Goal: Entertainment & Leisure: Consume media (video, audio)

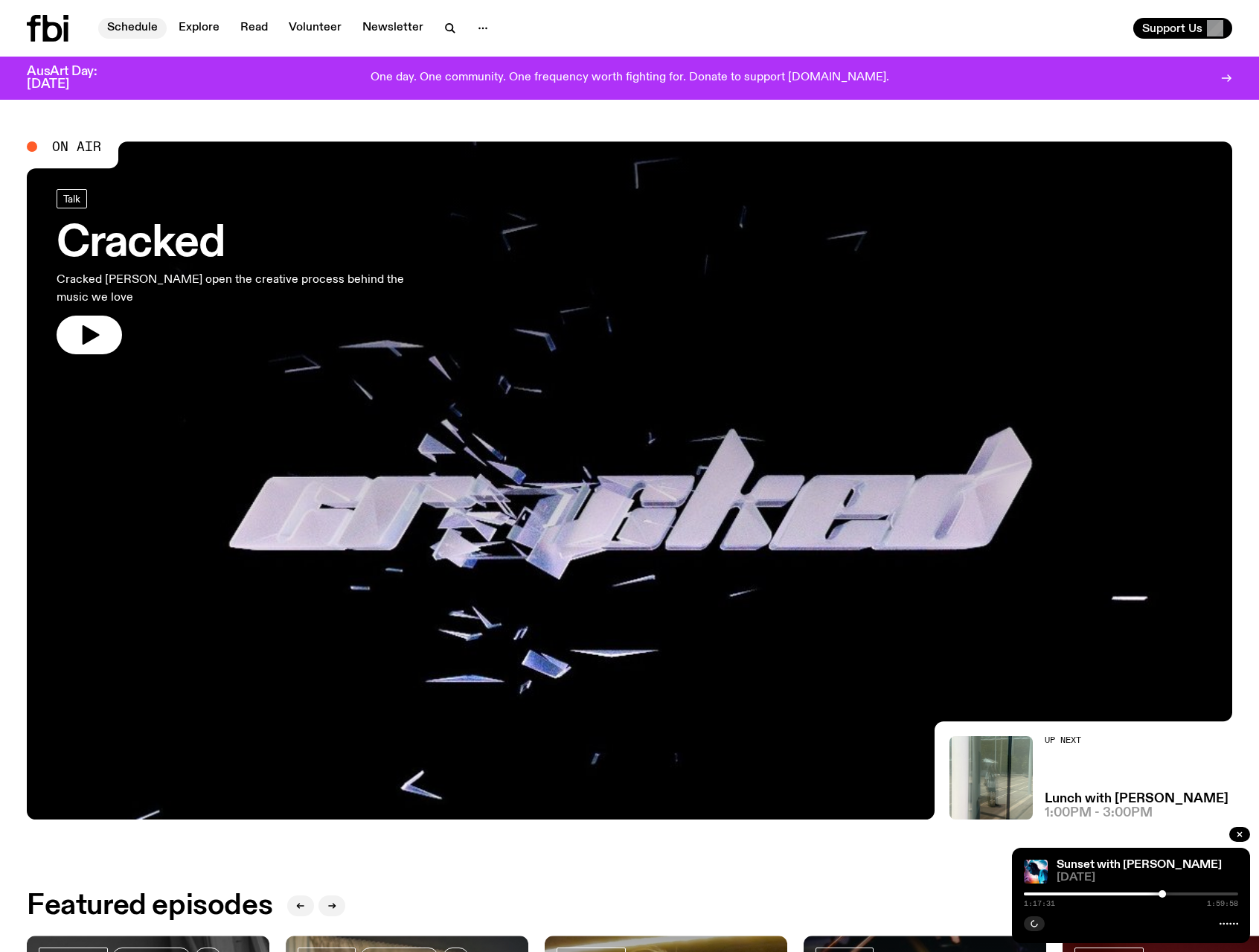
click at [137, 24] on link "Schedule" at bounding box center [132, 28] width 69 height 21
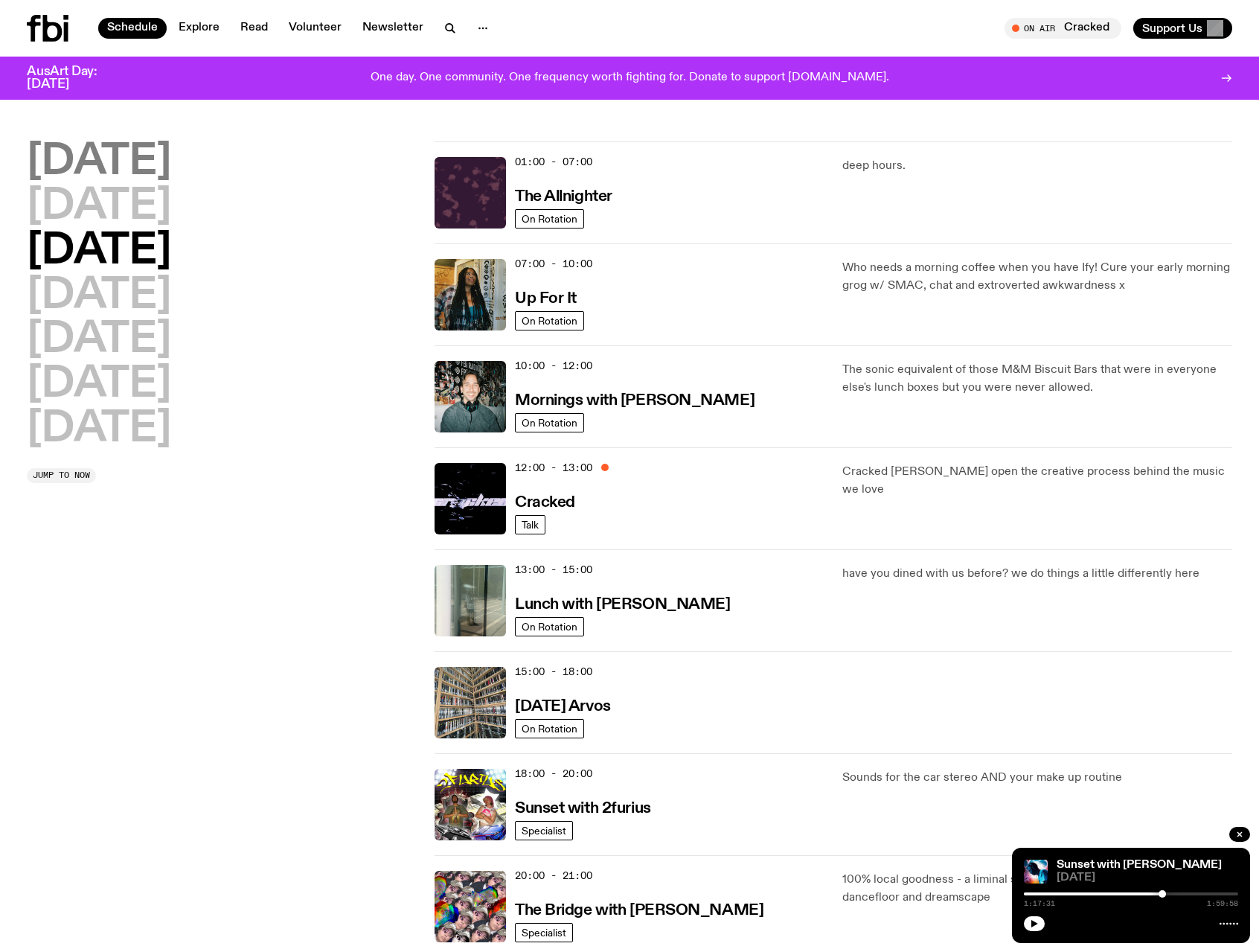
click at [113, 159] on h2 "[DATE]" at bounding box center [99, 162] width 145 height 42
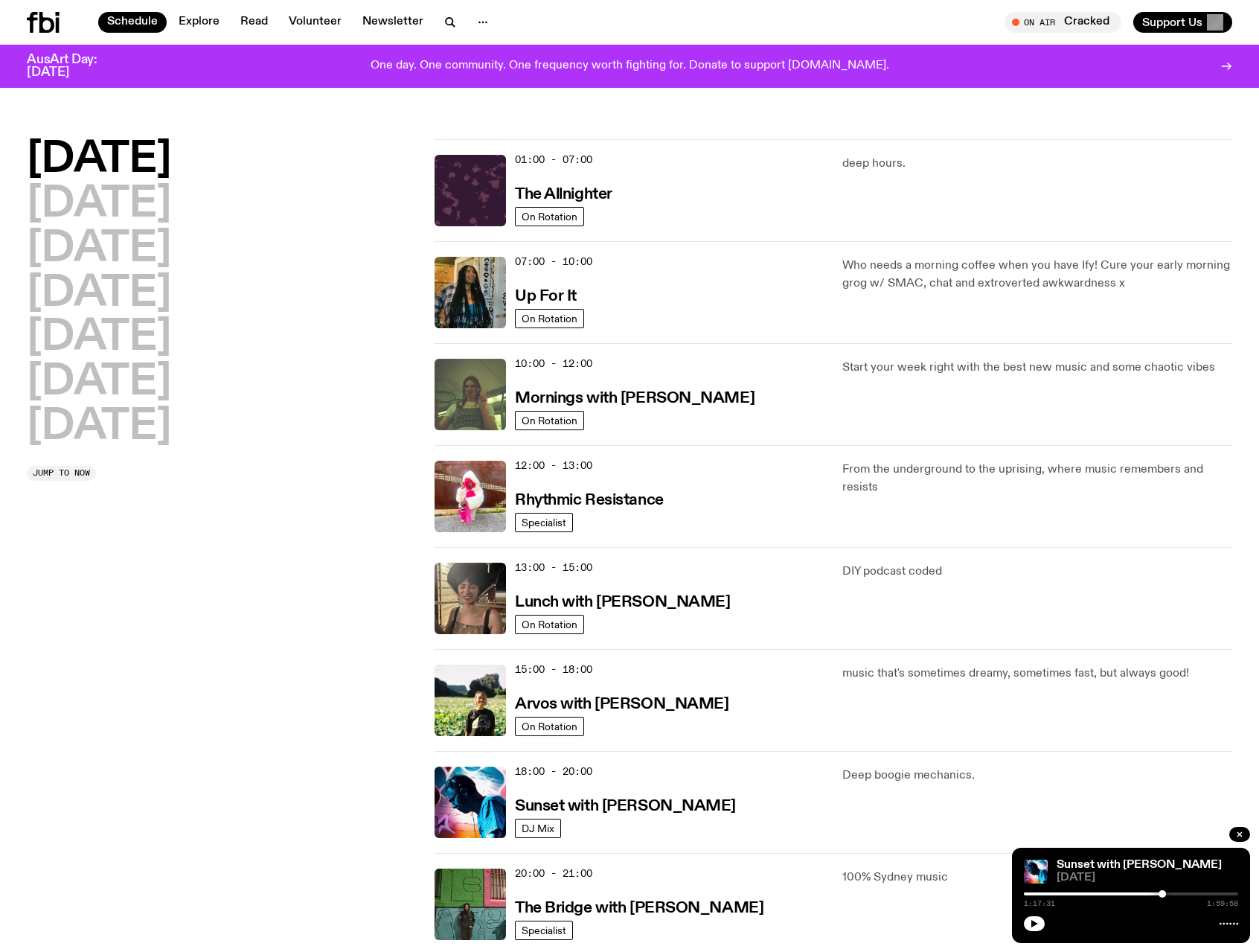
scroll to position [42, 0]
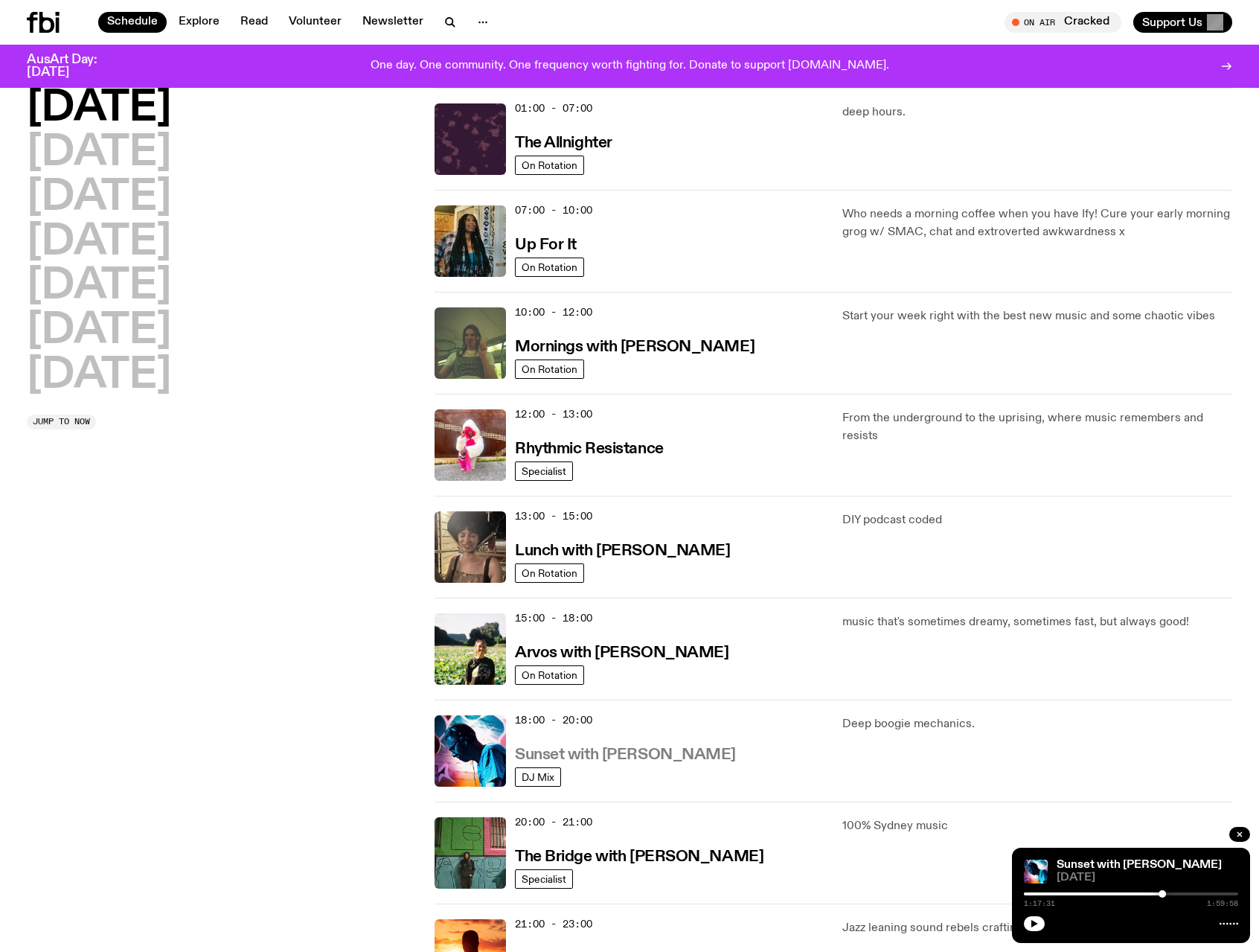
click at [648, 758] on h3 "Sunset with [PERSON_NAME]" at bounding box center [626, 755] width 221 height 16
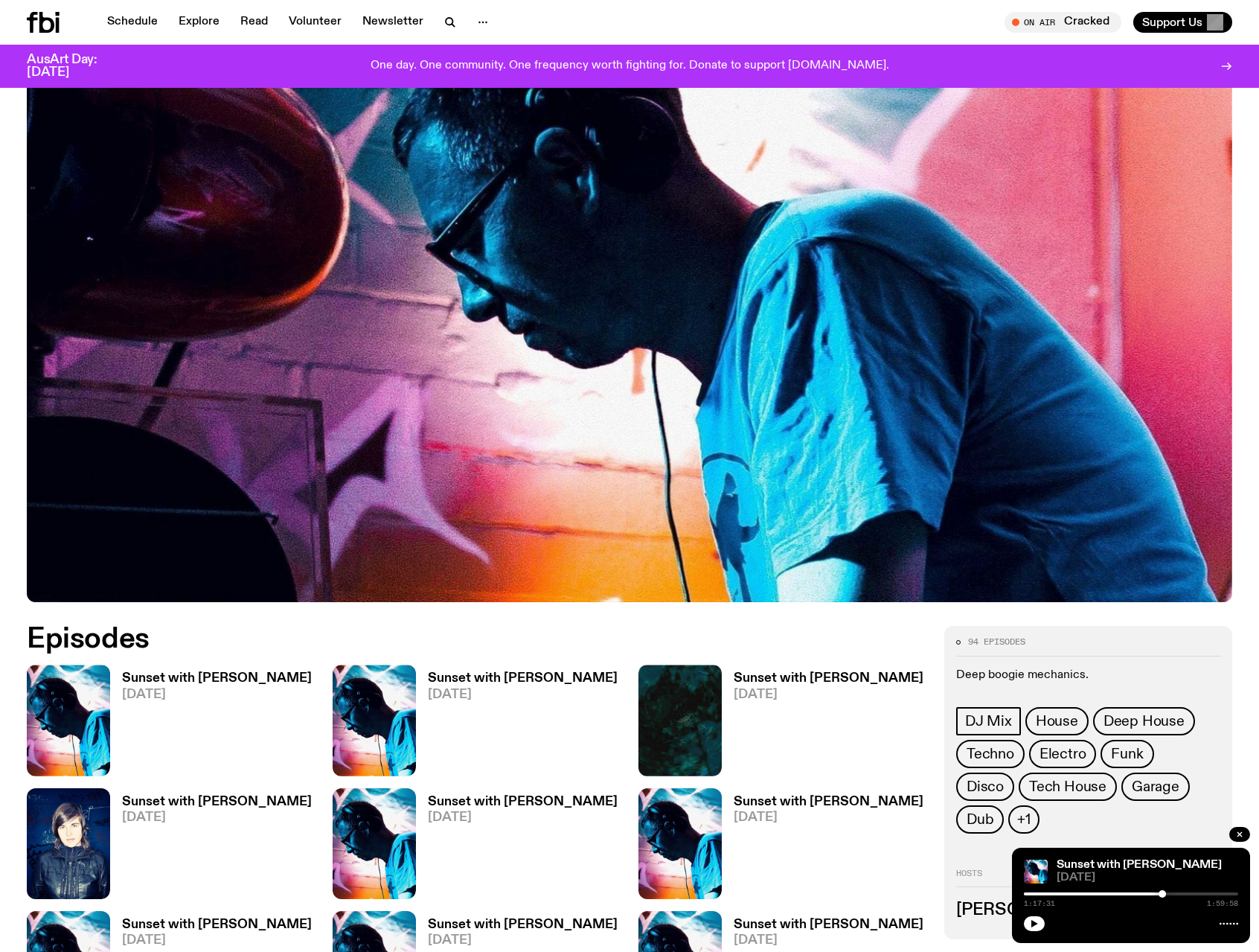
scroll to position [510, 0]
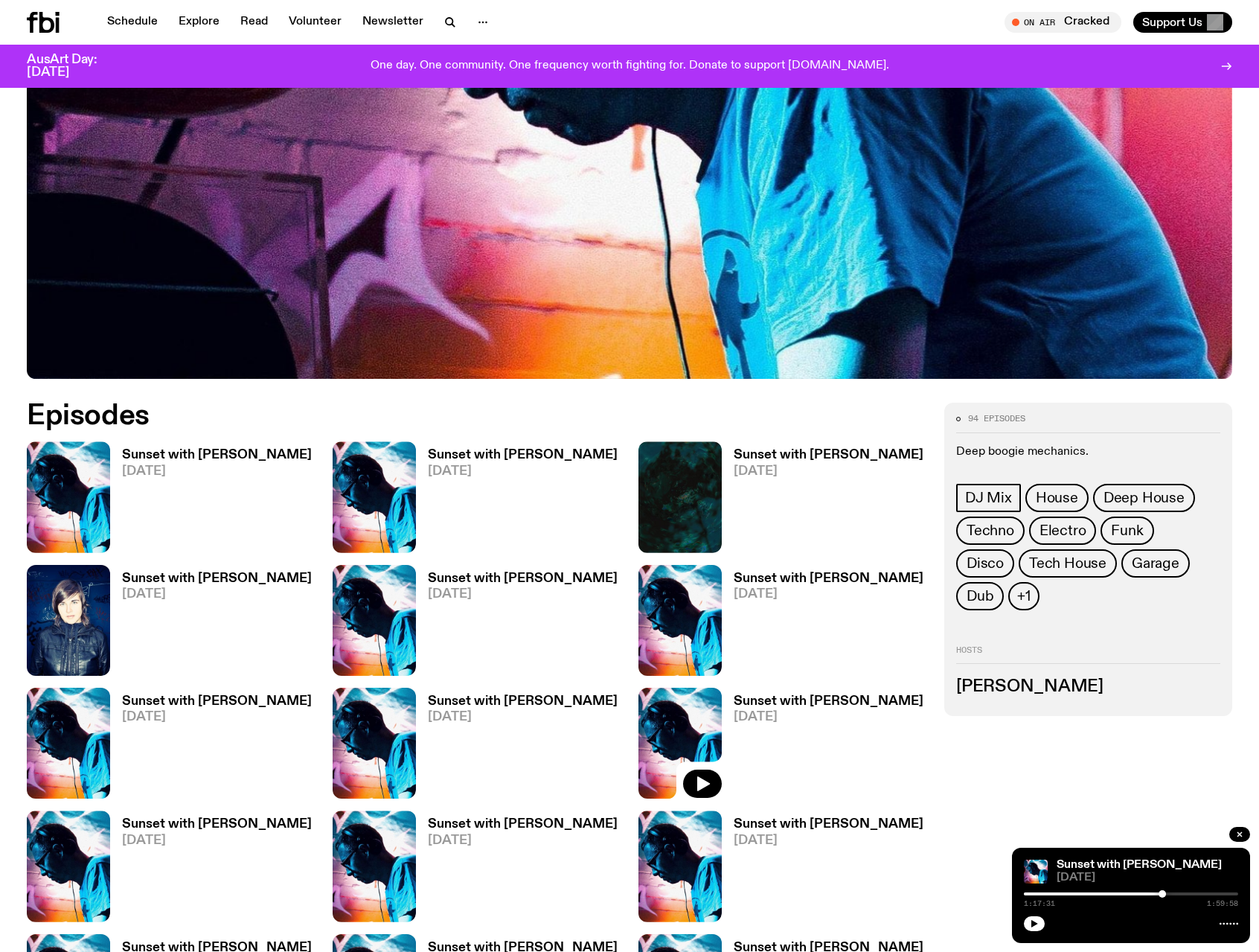
click at [787, 576] on h3 "Sunset with [PERSON_NAME]" at bounding box center [829, 578] width 190 height 13
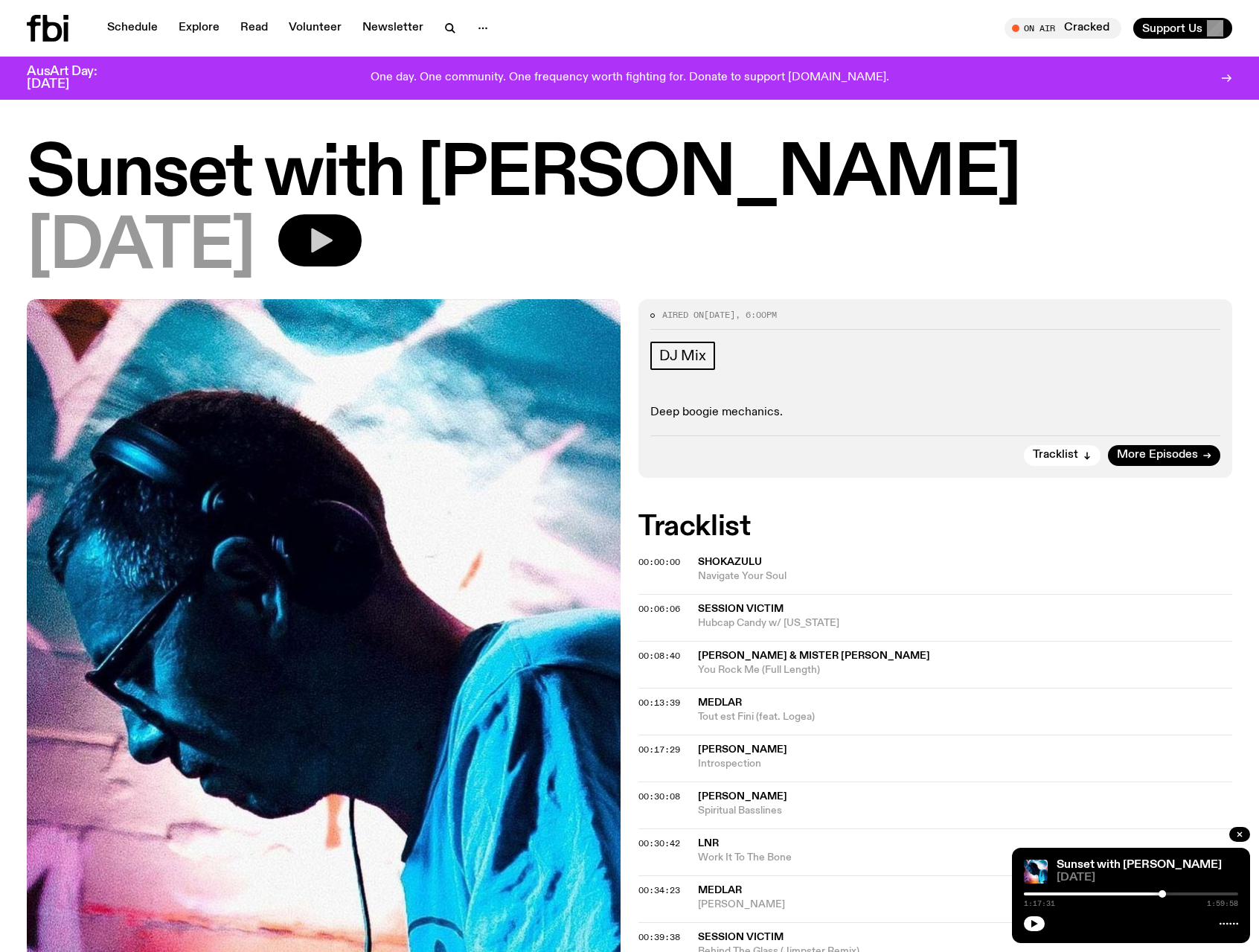
click at [335, 235] on icon "button" at bounding box center [320, 240] width 30 height 30
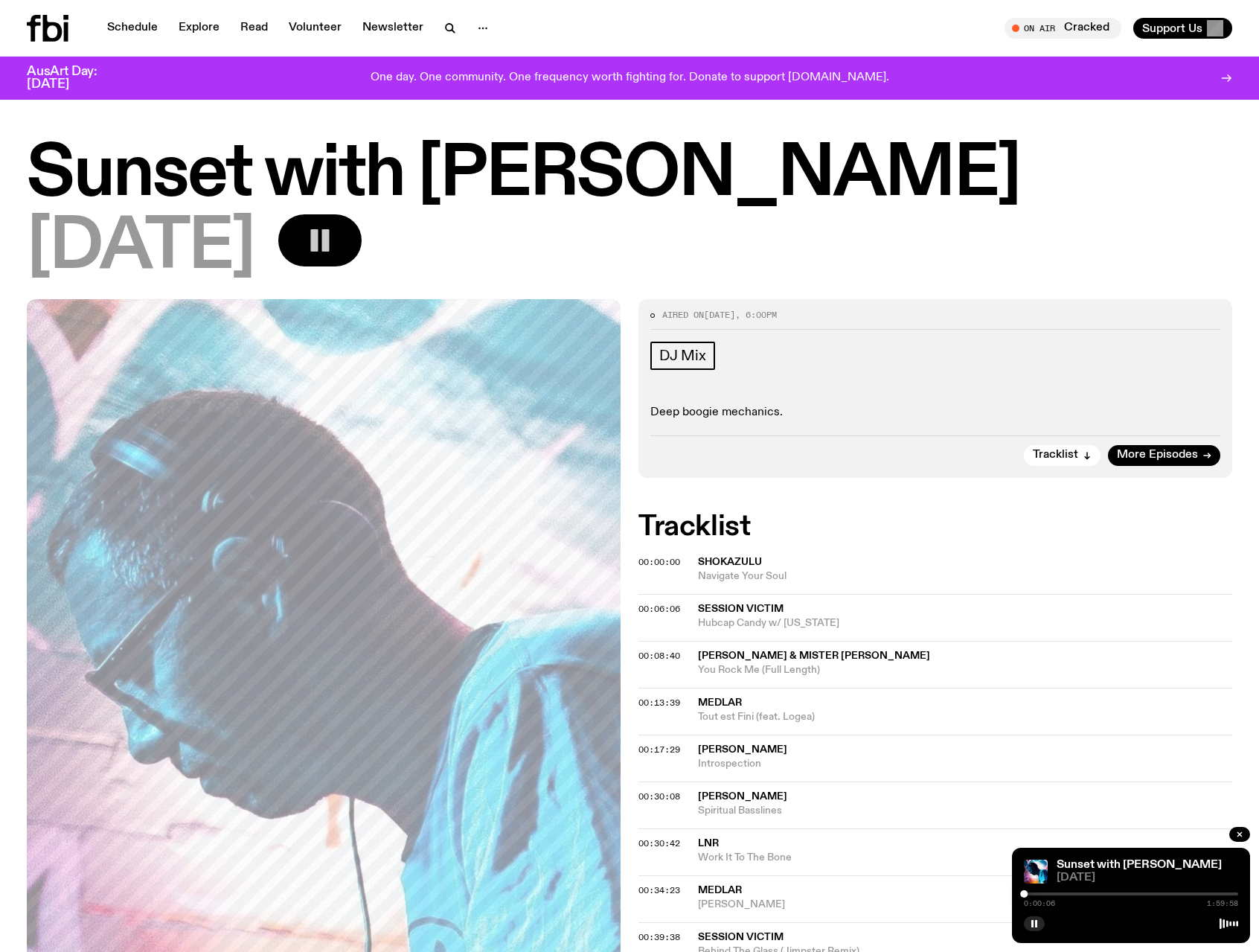
click at [1182, 208] on h1 "Sunset with [PERSON_NAME]" at bounding box center [630, 175] width 1205 height 67
click at [1038, 920] on icon "button" at bounding box center [1034, 923] width 9 height 9
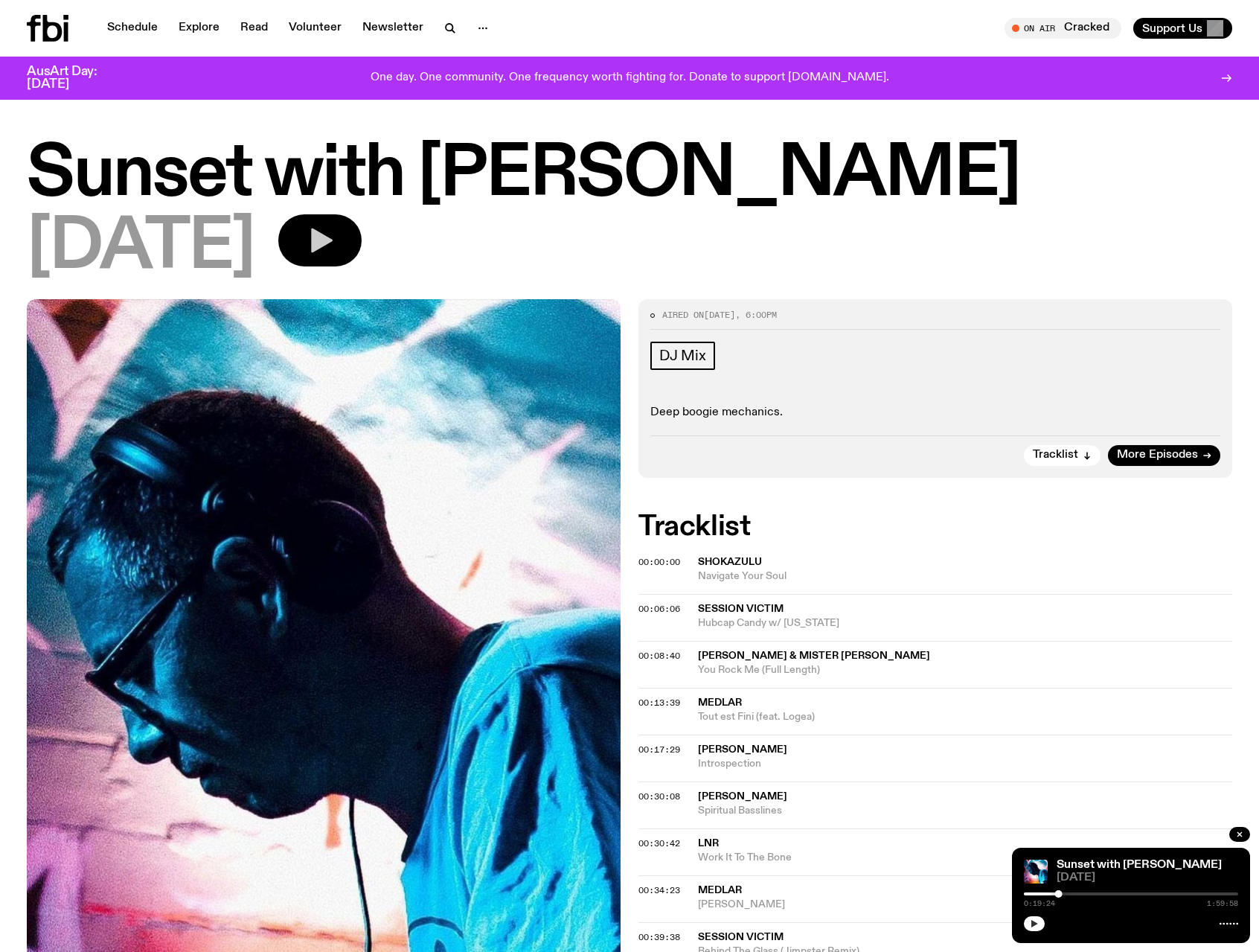
click at [1032, 927] on icon "button" at bounding box center [1035, 923] width 6 height 7
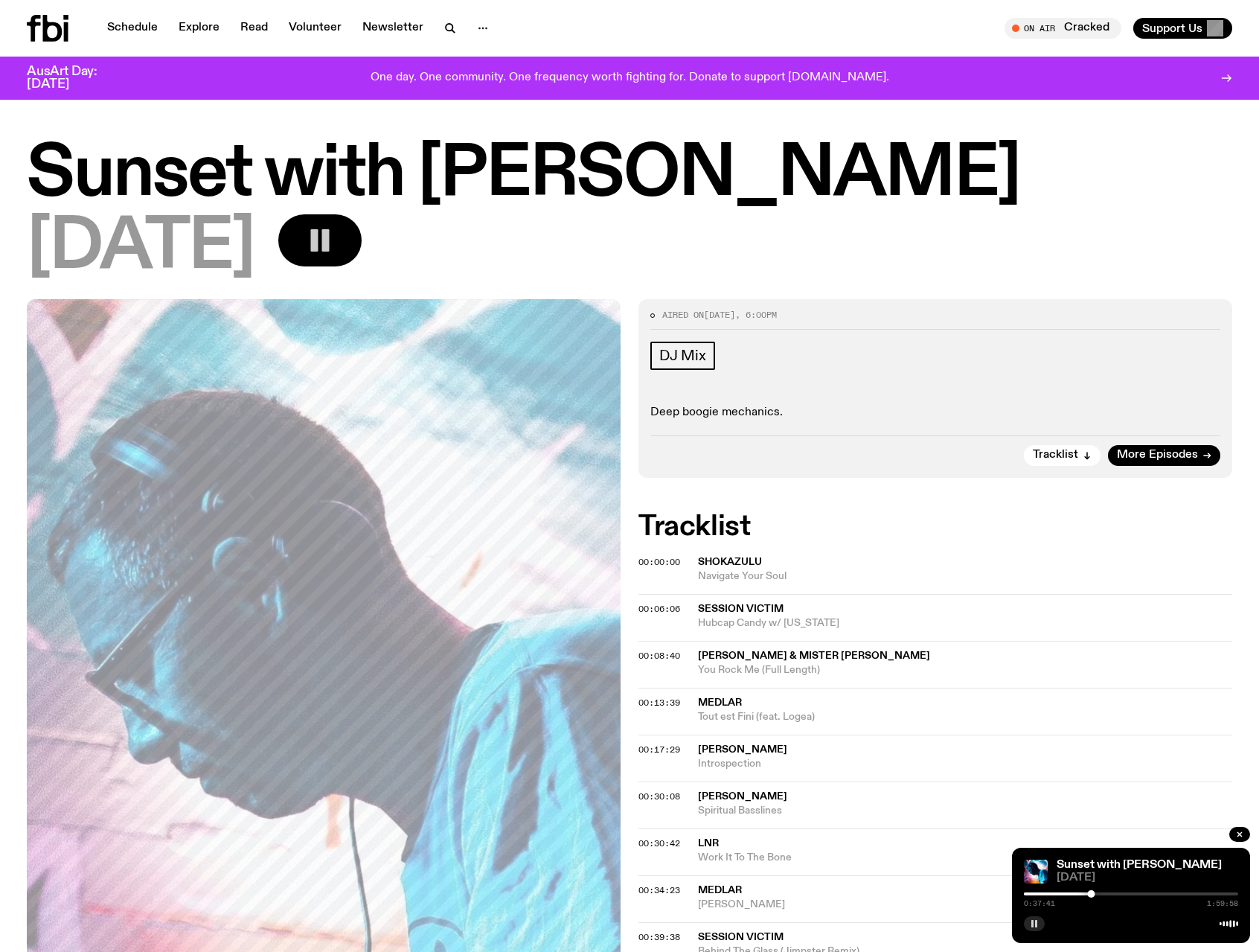
click at [1032, 924] on rect "button" at bounding box center [1032, 923] width 2 height 7
